Goal: Transaction & Acquisition: Subscribe to service/newsletter

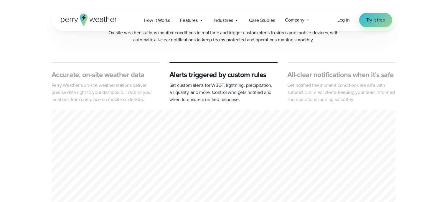
scroll to position [337, 0]
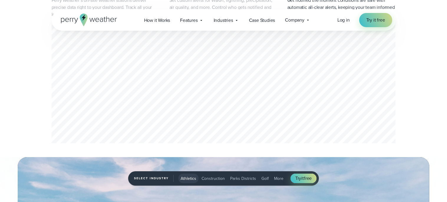
click at [350, 21] on div "Log in Try it free" at bounding box center [365, 20] width 55 height 14
click at [346, 21] on span "Log in" at bounding box center [344, 20] width 12 height 7
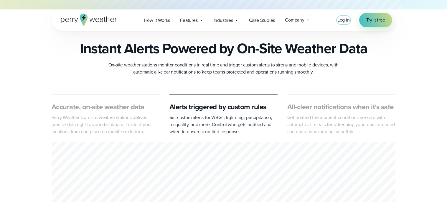
scroll to position [0, 0]
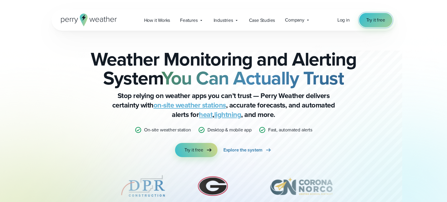
click at [364, 22] on link "Try it free" at bounding box center [375, 20] width 33 height 14
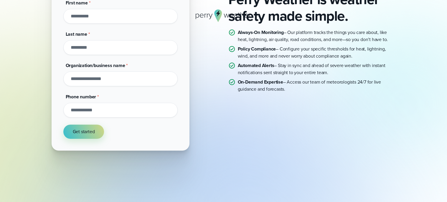
scroll to position [47, 0]
